Goal: Transaction & Acquisition: Purchase product/service

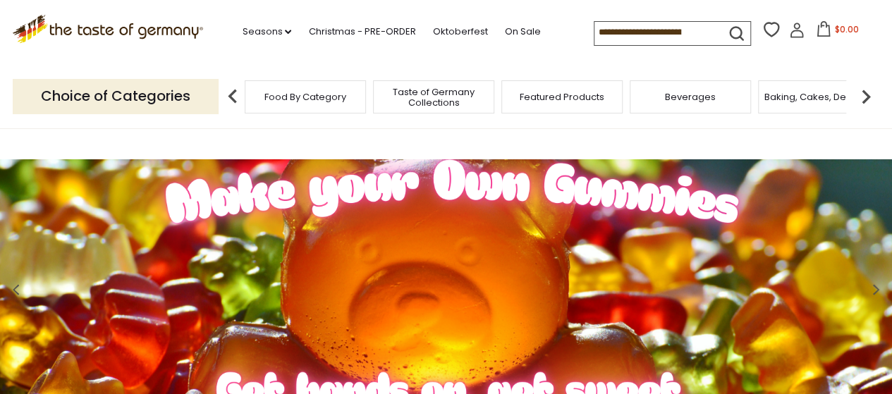
click at [703, 32] on input at bounding box center [654, 32] width 119 height 20
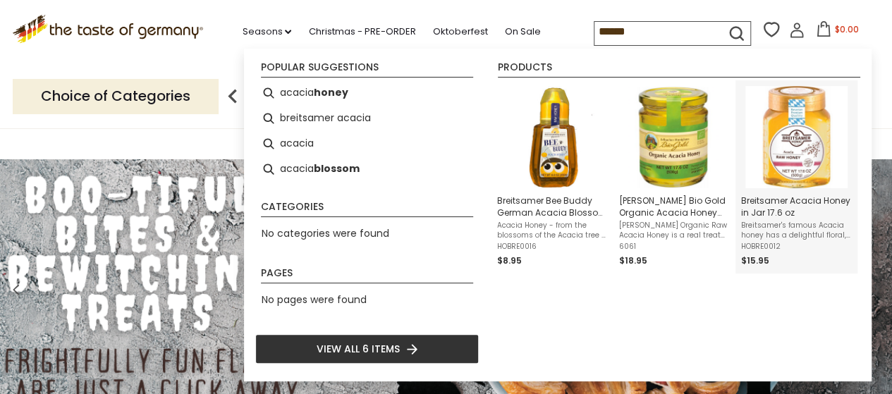
type input "******"
click at [796, 138] on img "Breitsamer Acacia Honey in Jar 17.6 oz" at bounding box center [797, 137] width 102 height 102
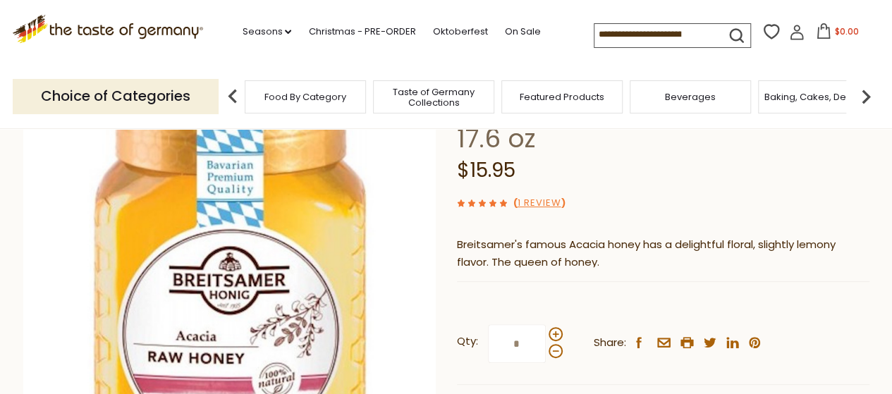
scroll to position [165, 0]
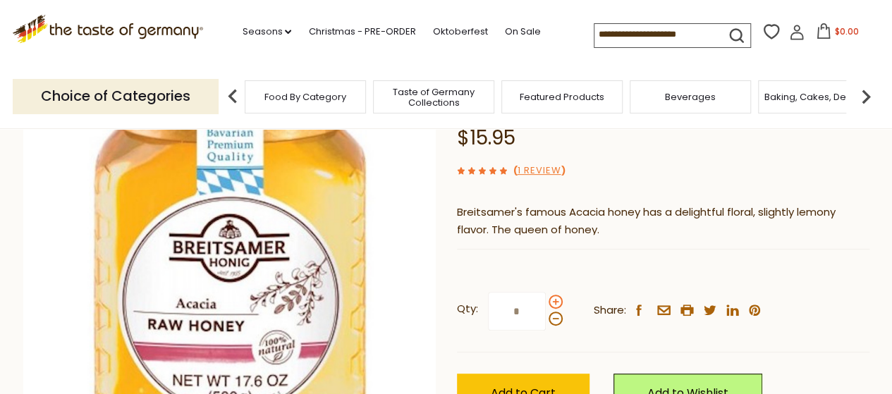
click at [557, 300] on span at bounding box center [556, 302] width 14 height 14
click at [546, 300] on input "*" at bounding box center [517, 311] width 58 height 39
click at [557, 300] on span at bounding box center [556, 302] width 14 height 14
click at [546, 300] on input "*" at bounding box center [517, 311] width 58 height 39
click at [557, 318] on span at bounding box center [556, 319] width 14 height 14
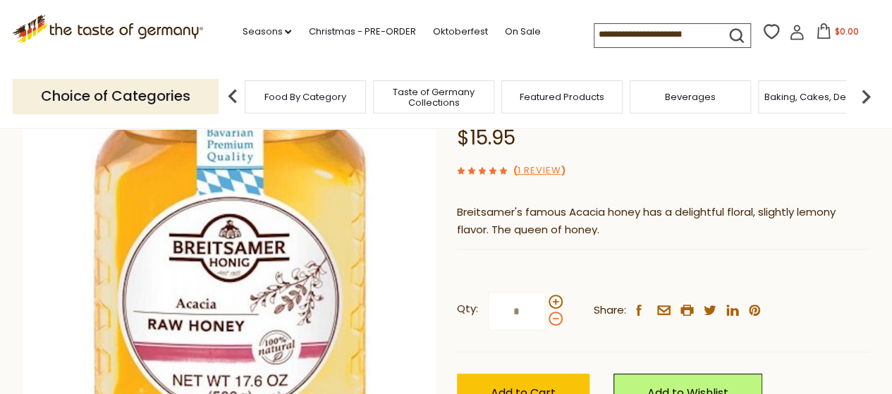
click at [546, 318] on input "*" at bounding box center [517, 311] width 58 height 39
type input "*"
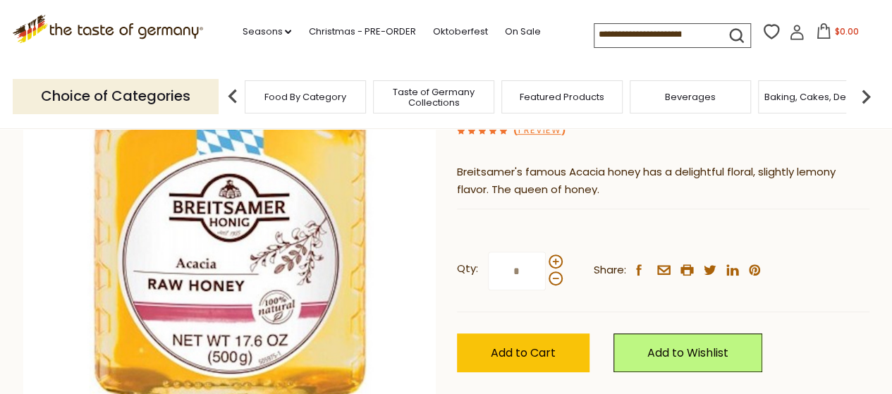
scroll to position [206, 0]
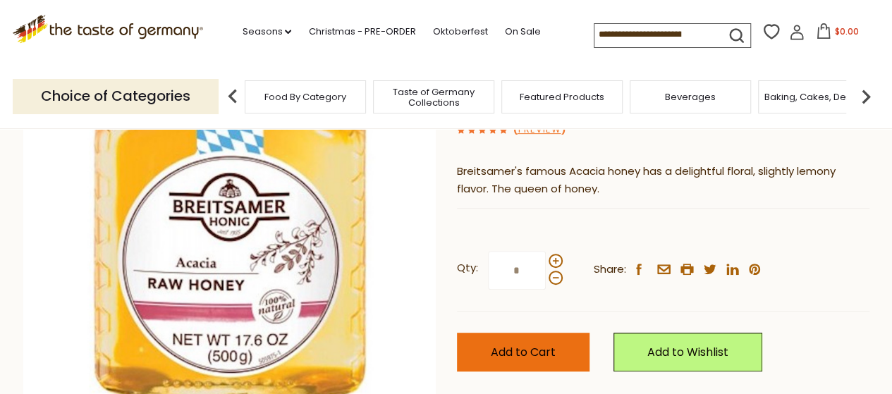
click at [530, 350] on span "Add to Cart" at bounding box center [523, 352] width 65 height 16
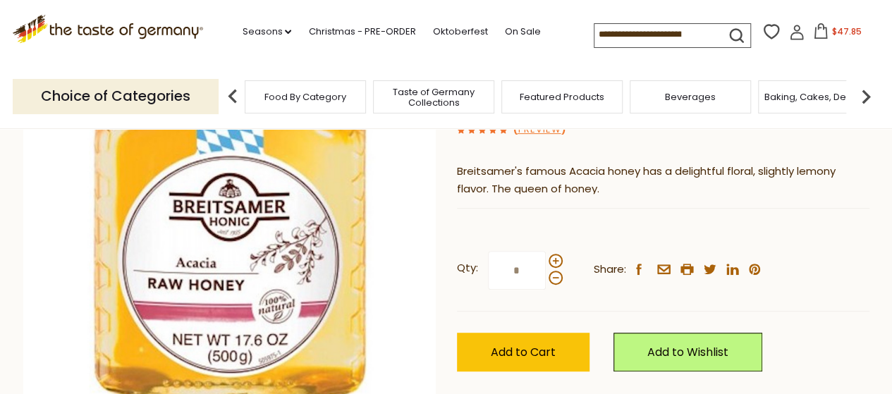
click at [702, 33] on input at bounding box center [654, 34] width 119 height 20
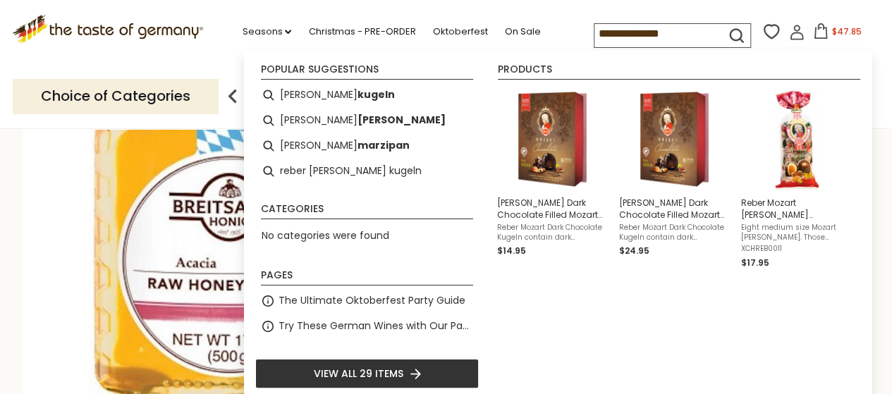
type input "**********"
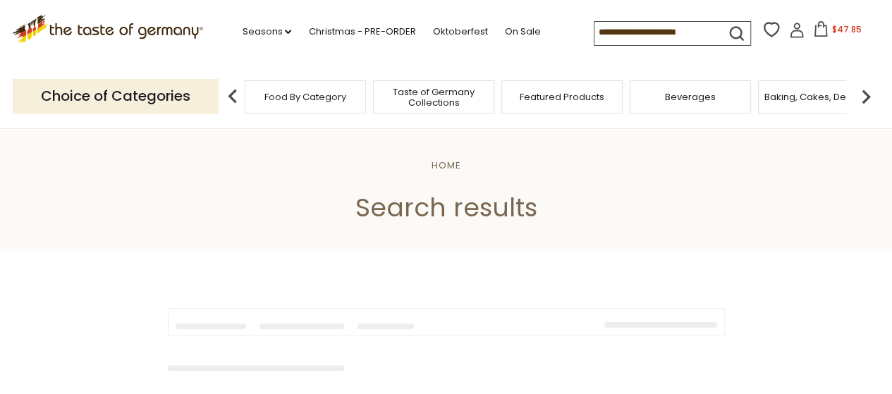
type input "**********"
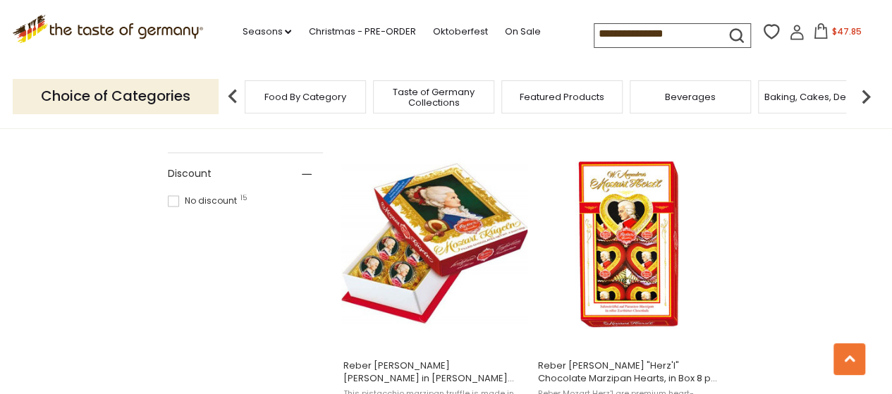
scroll to position [872, 0]
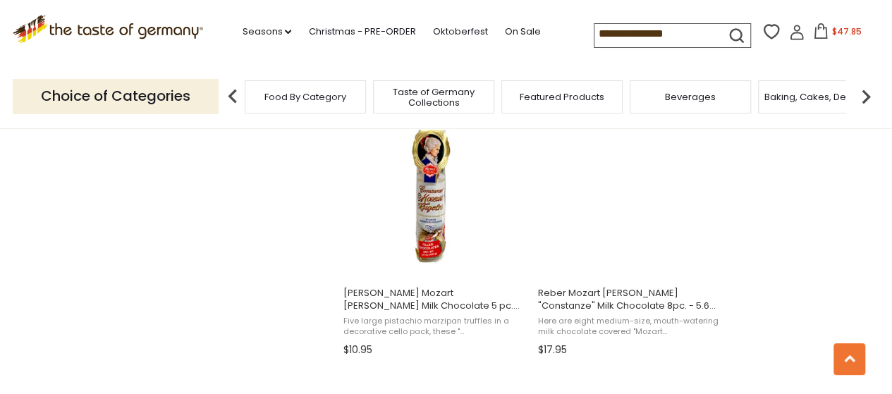
scroll to position [1917, 0]
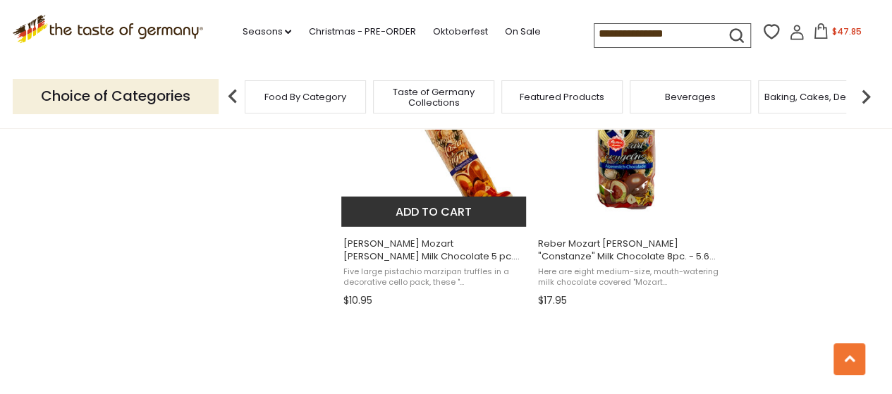
click at [449, 177] on img "Reber Constanze Mozart Kugel Milk Chocolate 5 pc. 3.5oz" at bounding box center [434, 121] width 187 height 187
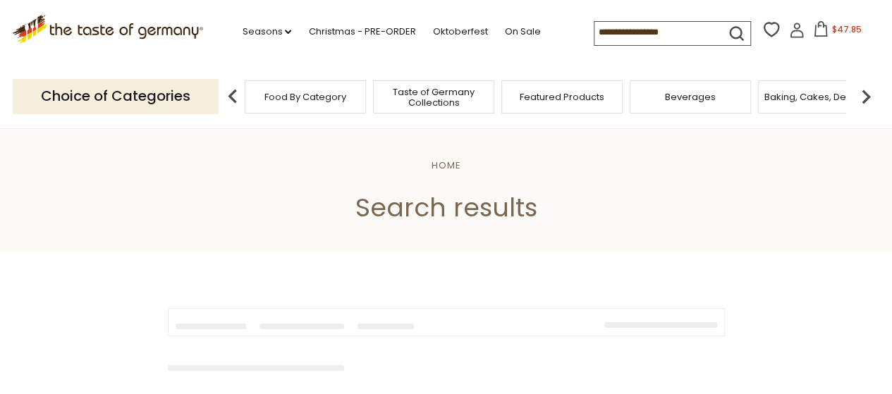
type input "**********"
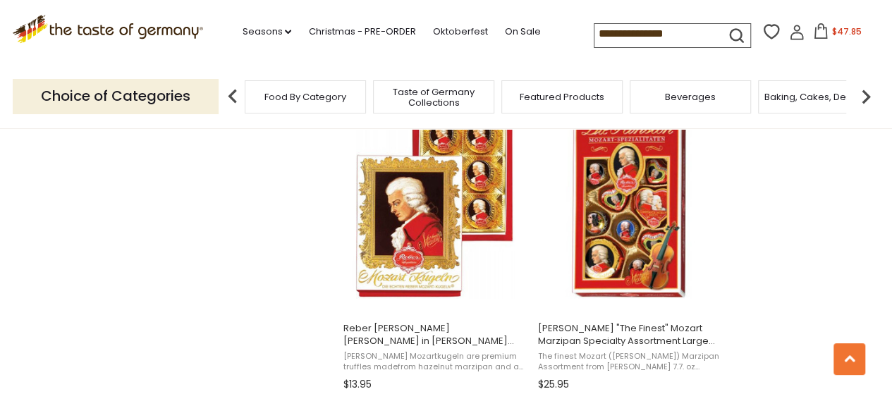
scroll to position [1527, 0]
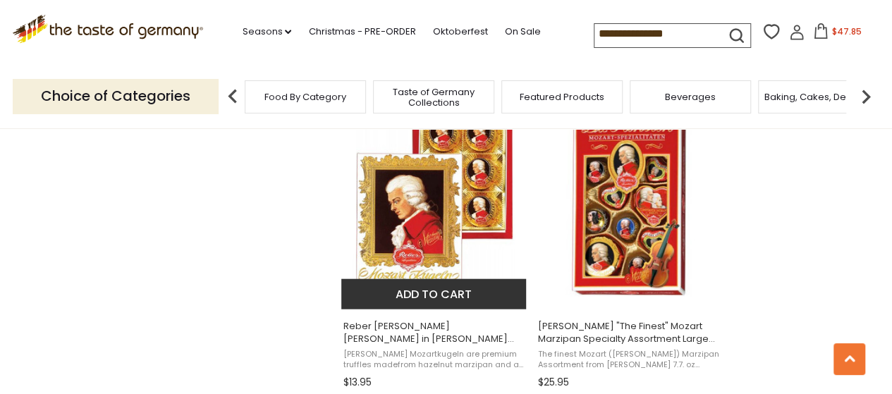
click at [425, 225] on img "Reber Mozart Kugel in Wolfgang Amadeus Mozart Small Portrait Box 6 pc. 4.2 oz." at bounding box center [434, 203] width 187 height 187
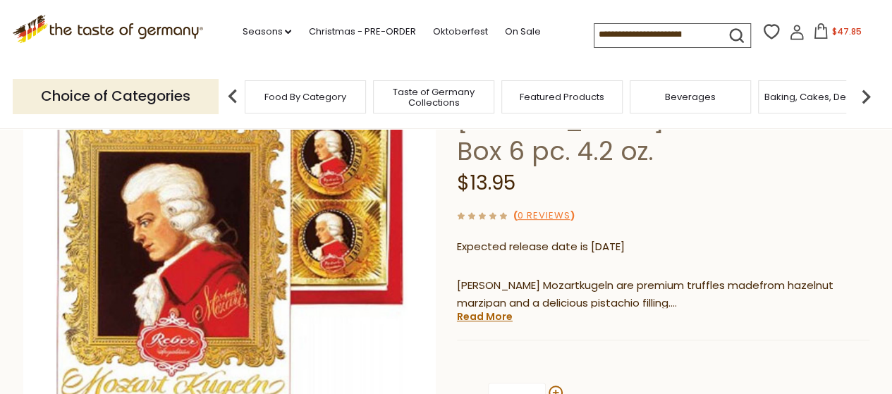
scroll to position [190, 0]
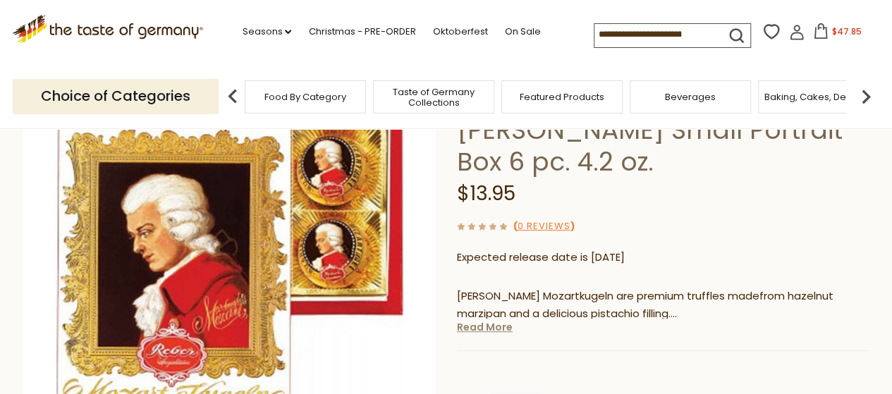
click at [485, 320] on link "Read More" at bounding box center [485, 327] width 56 height 14
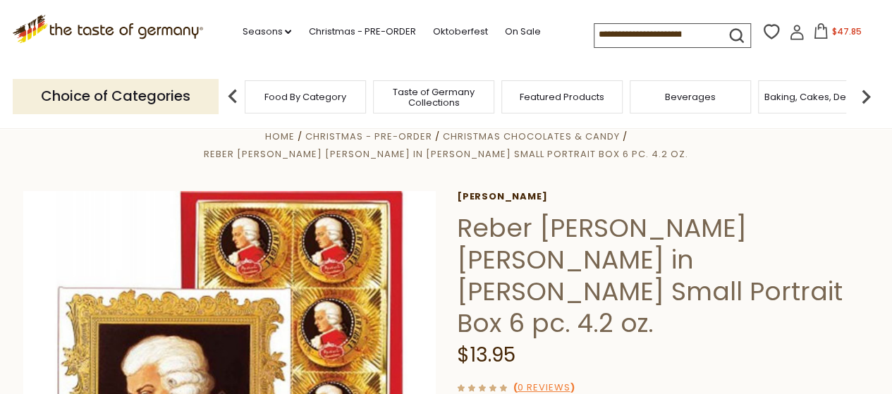
scroll to position [0, 0]
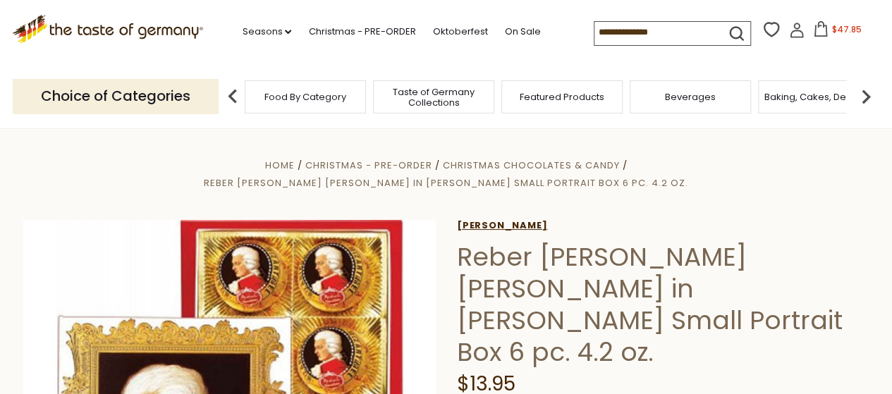
click at [463, 220] on link "[PERSON_NAME]" at bounding box center [663, 225] width 413 height 11
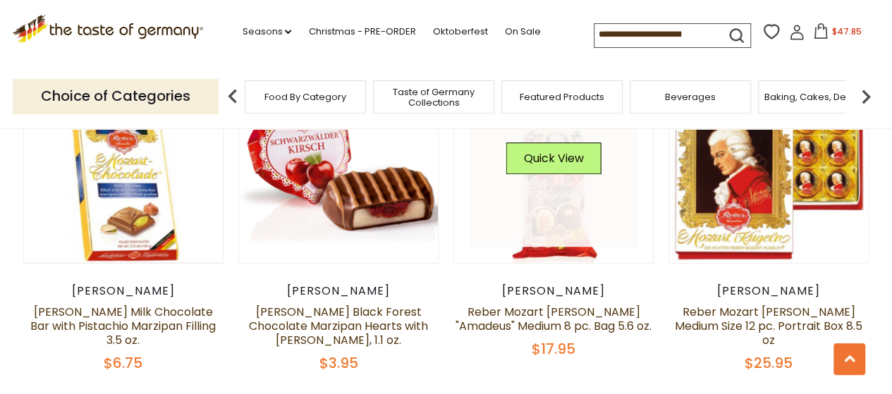
scroll to position [578, 0]
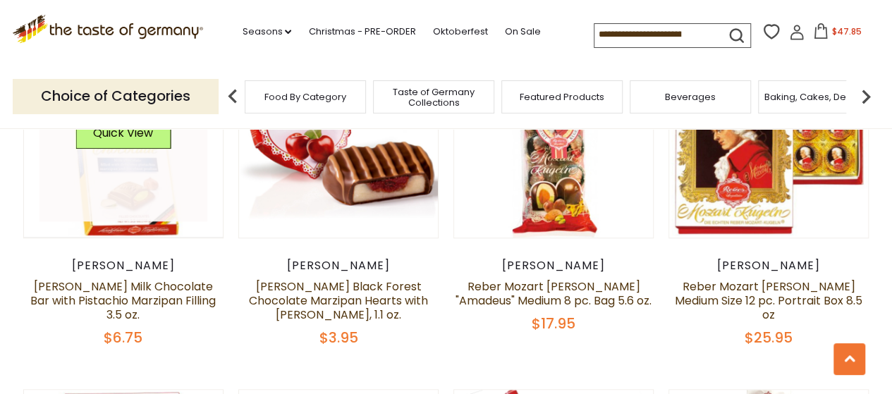
click at [127, 192] on link at bounding box center [124, 138] width 168 height 168
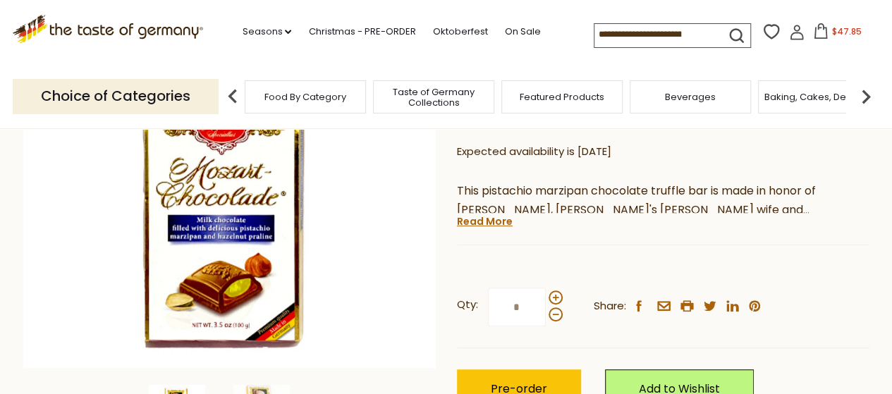
scroll to position [255, 0]
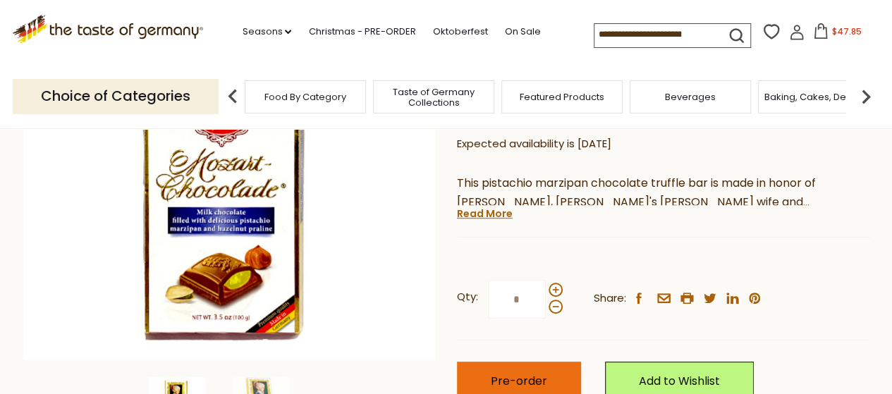
click at [539, 375] on span "Pre-order" at bounding box center [519, 381] width 56 height 16
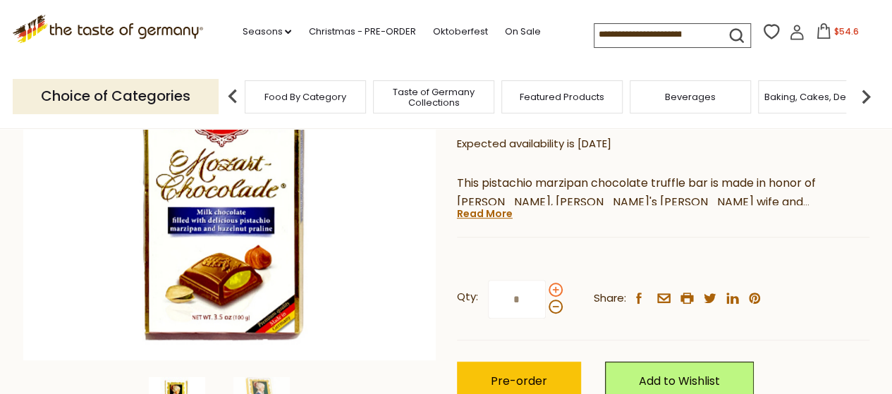
click at [554, 286] on span at bounding box center [556, 290] width 14 height 14
click at [546, 286] on input "*" at bounding box center [517, 299] width 58 height 39
click at [553, 302] on span at bounding box center [556, 307] width 14 height 14
click at [546, 302] on input "*" at bounding box center [517, 299] width 58 height 39
type input "*"
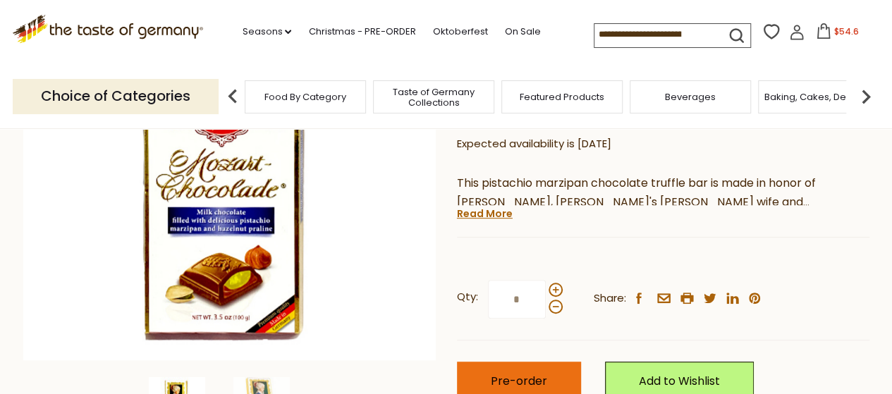
click at [526, 384] on span "Pre-order" at bounding box center [519, 381] width 56 height 16
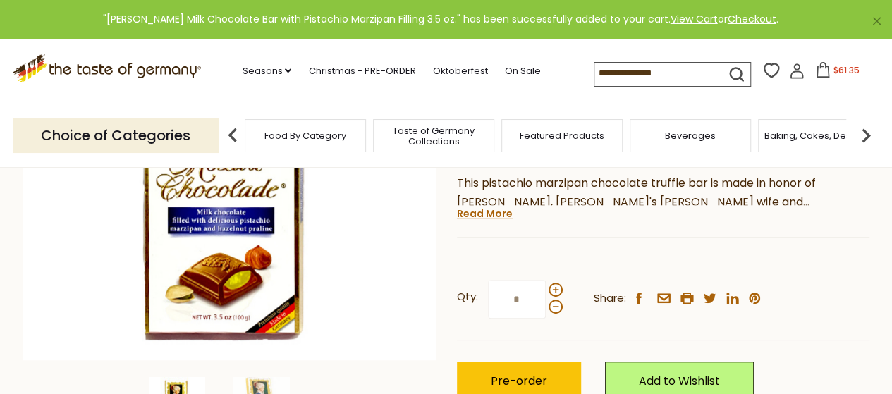
click at [823, 76] on icon at bounding box center [823, 70] width 16 height 16
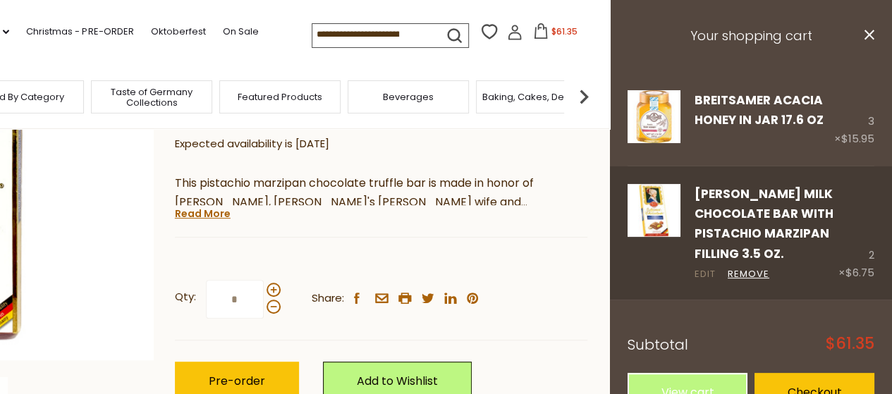
click at [701, 282] on link "Edit" at bounding box center [705, 274] width 21 height 15
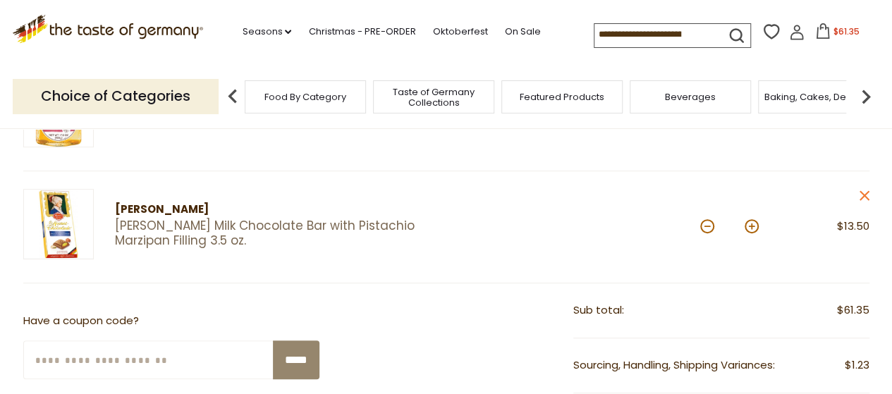
scroll to position [245, 0]
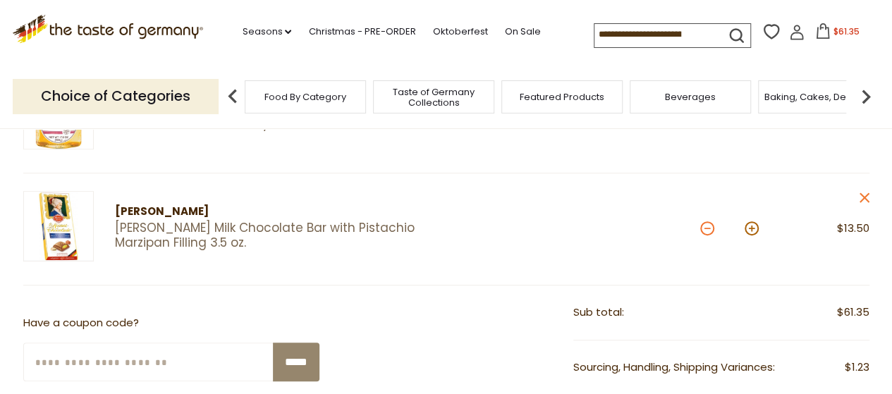
click at [706, 225] on button at bounding box center [707, 228] width 14 height 14
type input "*"
click at [706, 225] on button at bounding box center [707, 228] width 14 height 14
type input "*"
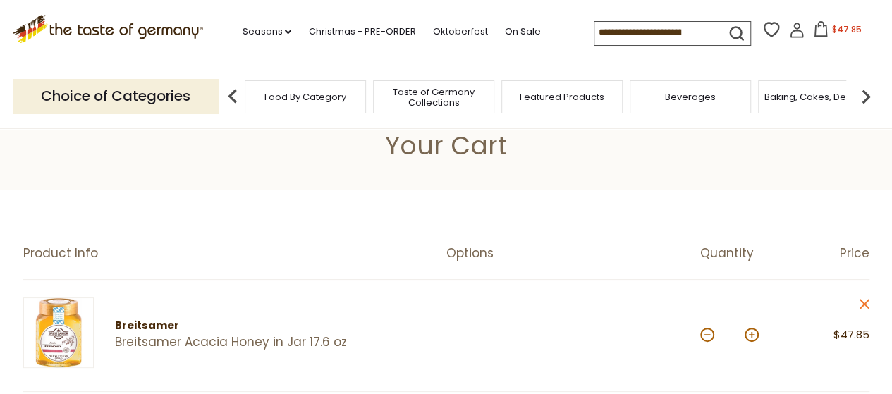
scroll to position [0, 0]
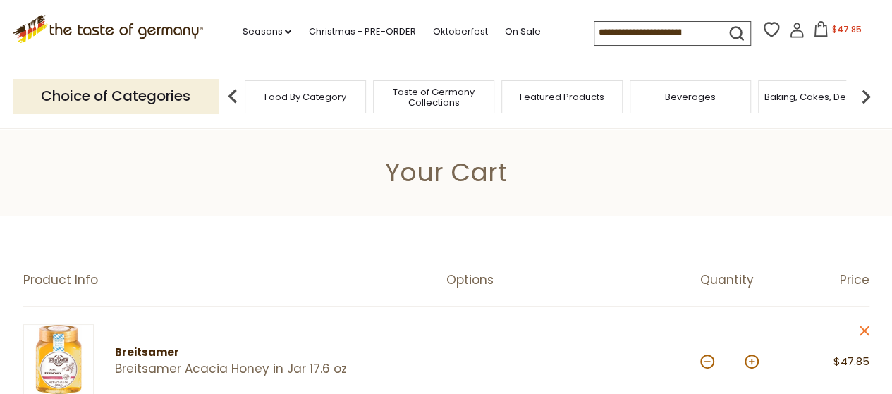
click at [794, 32] on icon at bounding box center [797, 31] width 16 height 16
